Goal: Task Accomplishment & Management: Complete application form

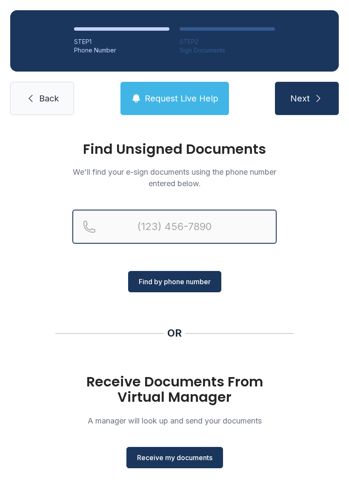
click at [162, 221] on input "Reservation phone number" at bounding box center [174, 227] width 205 height 34
type input "[PHONE_NUMBER]"
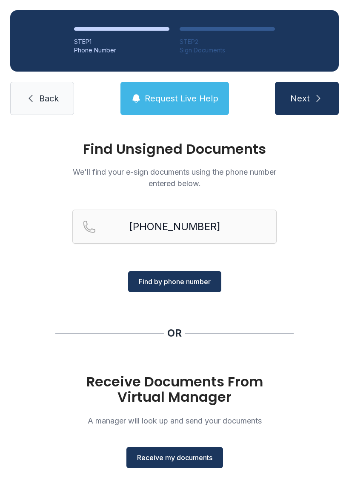
click at [173, 274] on button "Find by phone number" at bounding box center [174, 281] width 93 height 21
click at [171, 279] on span "Find by phone number" at bounding box center [175, 282] width 72 height 10
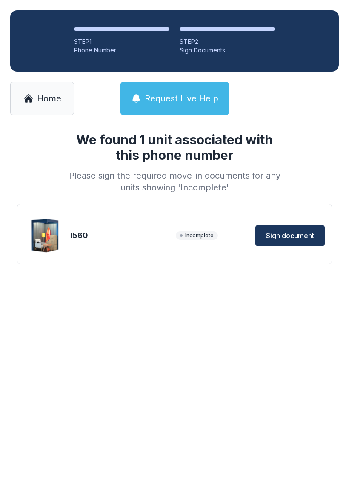
click at [292, 234] on span "Sign document" at bounding box center [290, 236] width 48 height 10
click at [44, 98] on span "Home" at bounding box center [49, 98] width 24 height 12
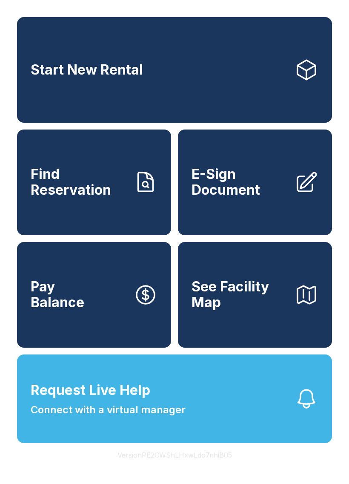
click at [158, 418] on span "Request Live Help Connect with a virtual manager" at bounding box center [108, 399] width 155 height 38
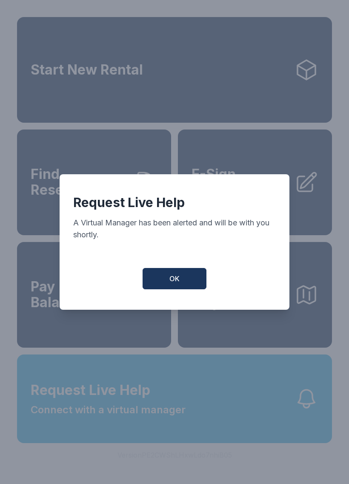
click at [182, 280] on button "OK" at bounding box center [175, 278] width 64 height 21
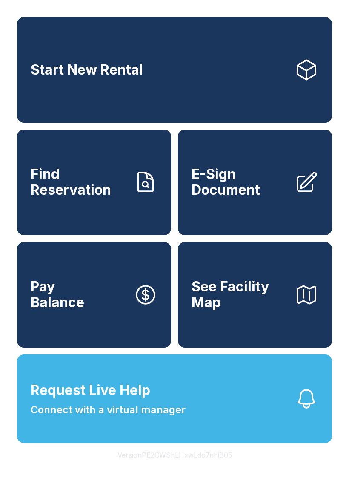
click at [153, 416] on span "Request Live Help Connect with a virtual manager" at bounding box center [108, 399] width 155 height 38
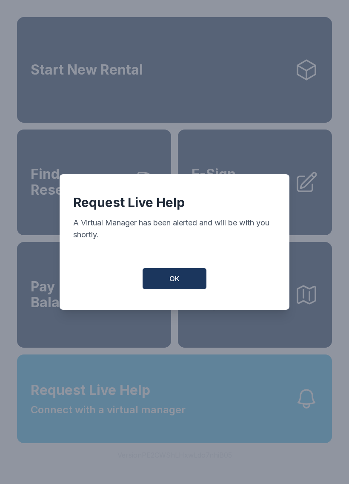
click at [172, 283] on span "OK" at bounding box center [175, 279] width 10 height 10
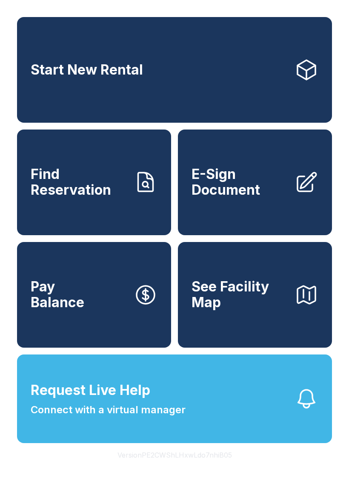
click at [252, 198] on span "E-Sign Document" at bounding box center [240, 182] width 96 height 31
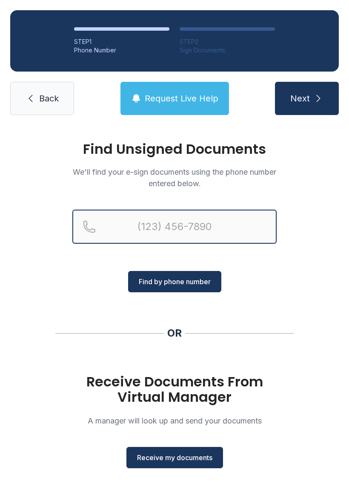
click at [143, 220] on input "Reservation phone number" at bounding box center [174, 227] width 205 height 34
type input "("
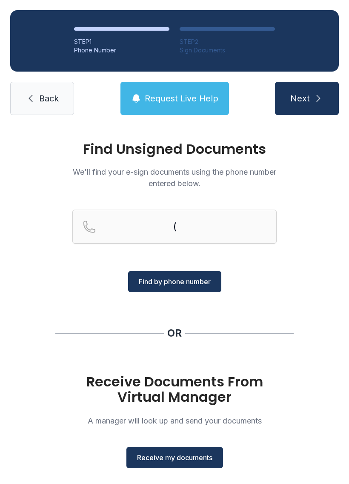
click at [44, 100] on span "Back" at bounding box center [49, 98] width 20 height 12
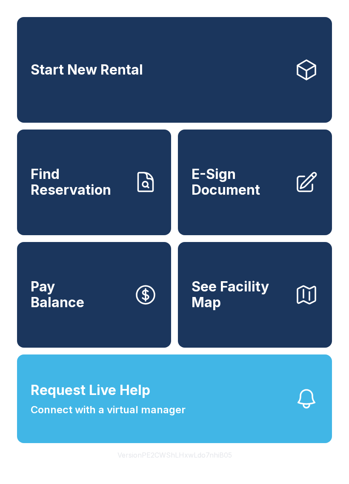
click at [248, 191] on span "E-Sign Document" at bounding box center [240, 182] width 96 height 31
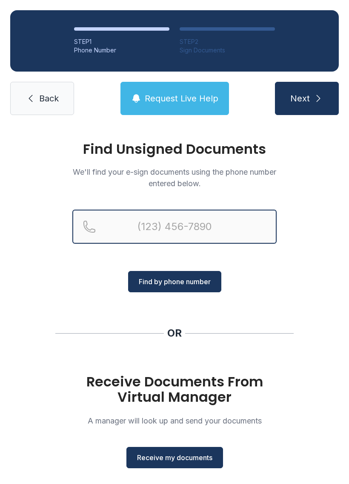
click at [224, 222] on input "Reservation phone number" at bounding box center [174, 227] width 205 height 34
type input "("
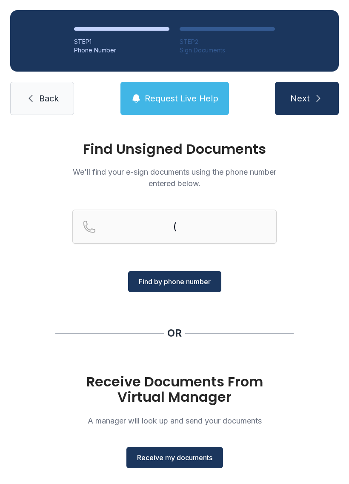
click at [336, 245] on div "Find Unsigned Documents We'll find your e-sign documents using the phone number…" at bounding box center [174, 313] width 349 height 377
click at [188, 453] on span "Receive my documents" at bounding box center [174, 458] width 75 height 10
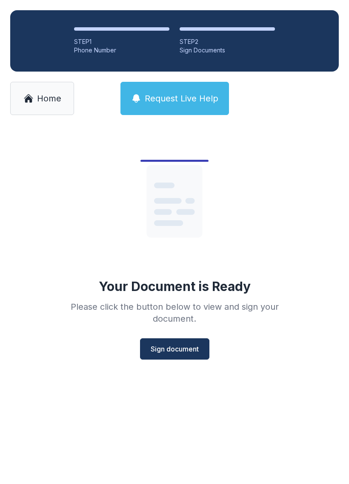
click at [178, 338] on button "Sign document" at bounding box center [174, 348] width 69 height 21
click at [47, 98] on span "Home" at bounding box center [49, 98] width 24 height 12
